Goal: Find specific page/section: Find specific page/section

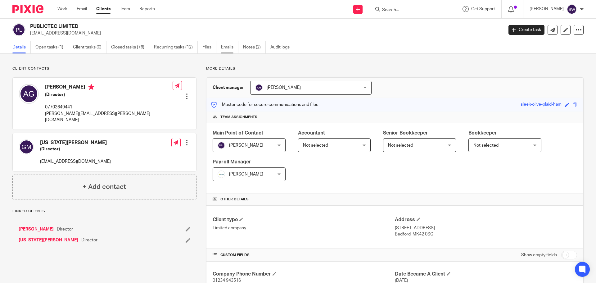
click at [228, 47] on link "Emails" at bounding box center [229, 47] width 17 height 12
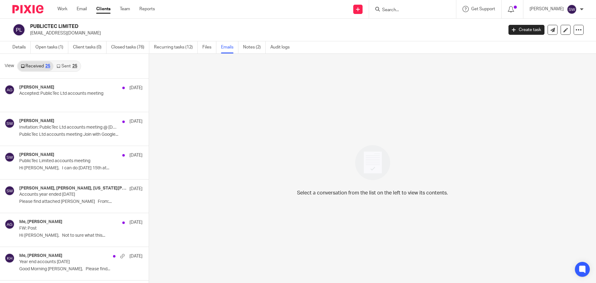
click at [65, 66] on link "Sent 25" at bounding box center [66, 66] width 27 height 10
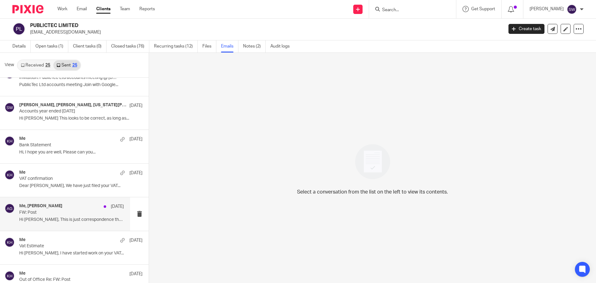
scroll to position [93, 0]
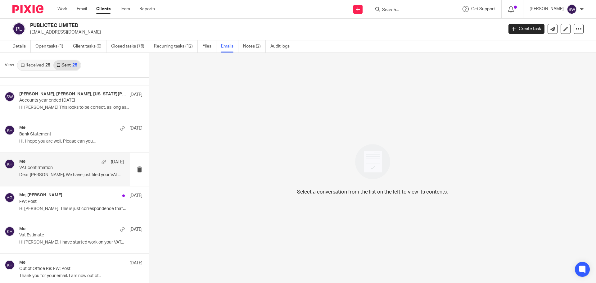
click at [62, 167] on p "VAT confirmation" at bounding box center [61, 167] width 84 height 5
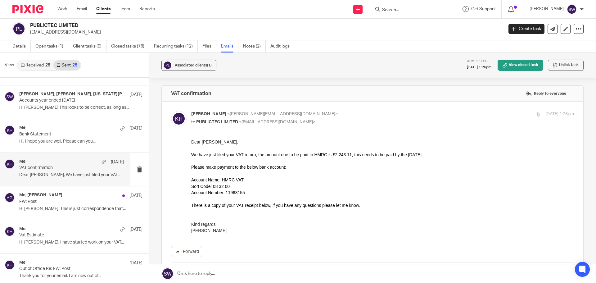
scroll to position [0, 0]
